Goal: Check status: Check status

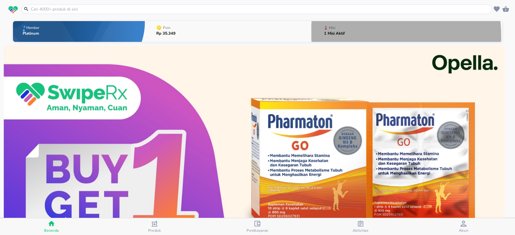
click at [336, 37] on div "1 Misi Aktif" at bounding box center [334, 36] width 21 height 8
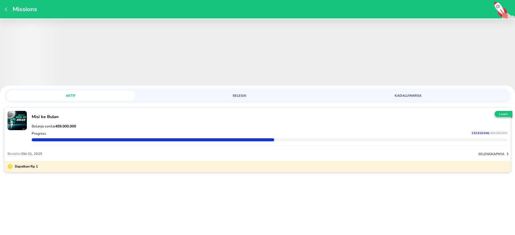
click at [5, 9] on icon "button" at bounding box center [7, 9] width 5 height 5
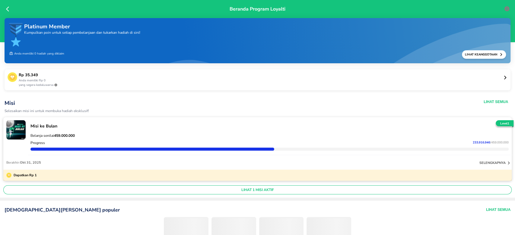
click at [8, 10] on icon at bounding box center [9, 9] width 6 height 6
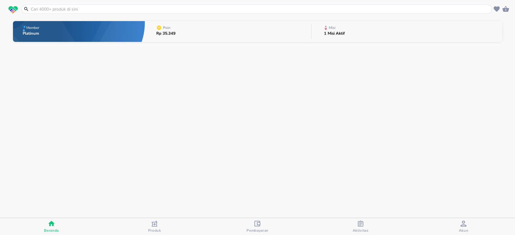
click at [365, 227] on div "Aktivitas" at bounding box center [360, 227] width 16 height 12
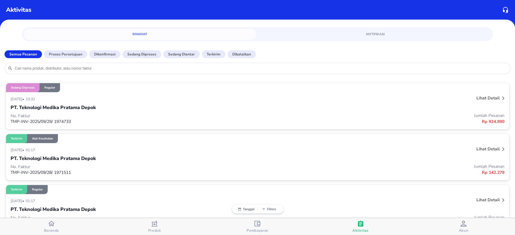
click at [98, 112] on div "PT. Teknologi Medika Pratama Depok" at bounding box center [257, 107] width 493 height 10
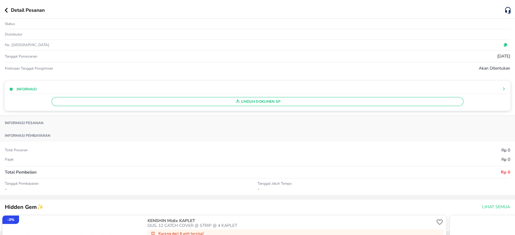
click at [5, 10] on icon "button" at bounding box center [6, 10] width 3 height 5
